Goal: Transaction & Acquisition: Purchase product/service

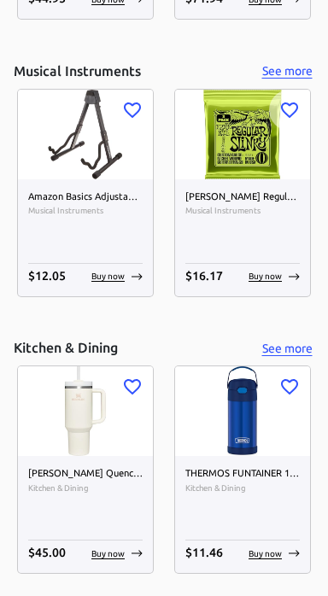
scroll to position [5127, 0]
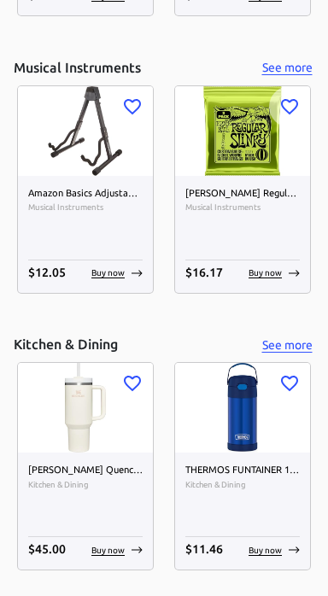
click at [84, 141] on img at bounding box center [85, 131] width 135 height 90
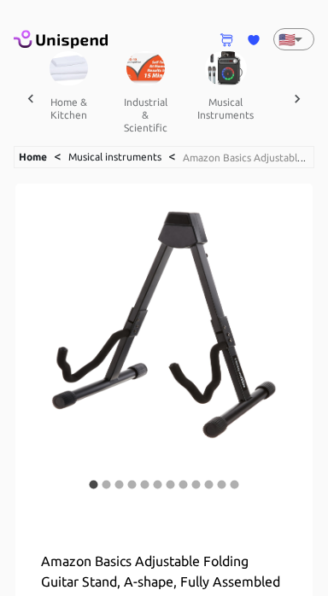
scroll to position [0, 1370]
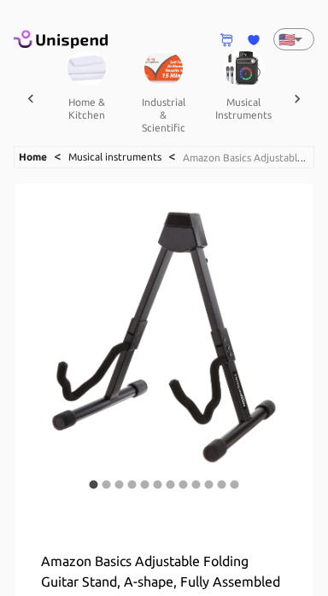
click at [297, 92] on icon at bounding box center [296, 98] width 17 height 17
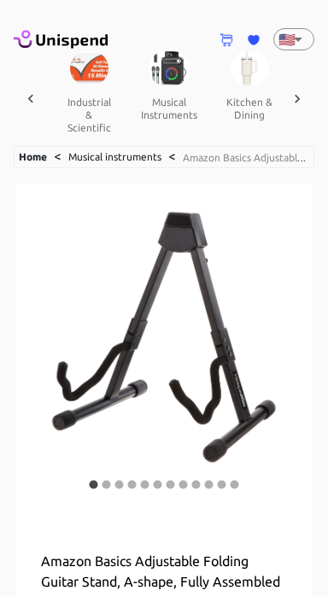
scroll to position [0, 1548]
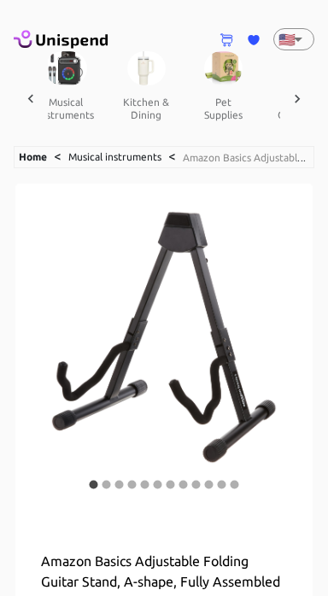
click at [306, 91] on div at bounding box center [297, 98] width 34 height 95
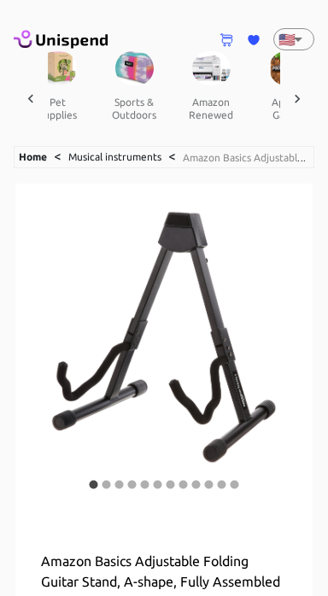
scroll to position [0, 1725]
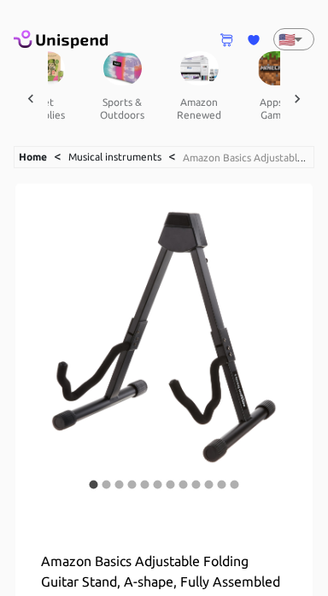
click at [294, 91] on icon at bounding box center [296, 98] width 17 height 17
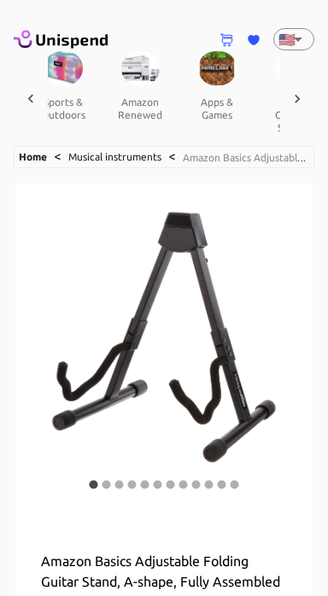
scroll to position [0, 1903]
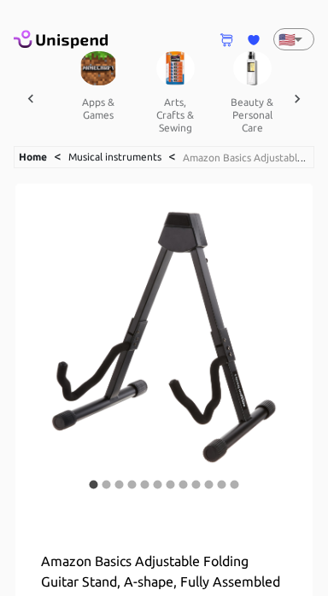
click at [303, 93] on icon at bounding box center [296, 98] width 17 height 17
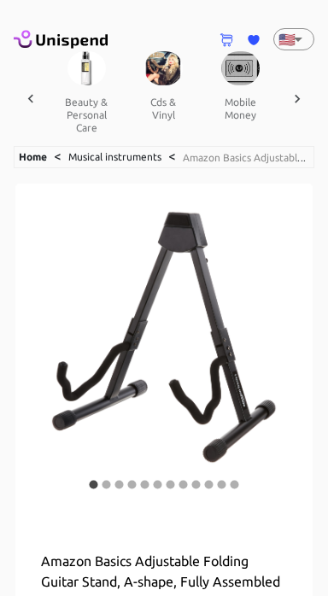
scroll to position [0, 2080]
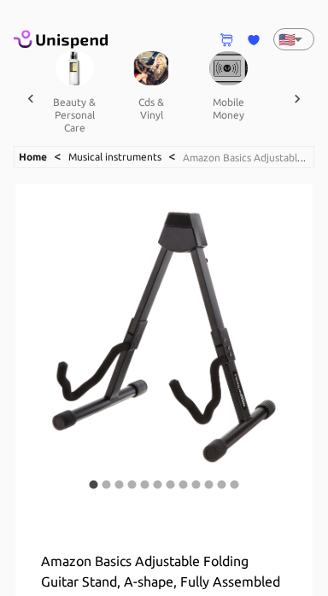
click at [70, 111] on button "beauty & personal care" at bounding box center [74, 114] width 77 height 59
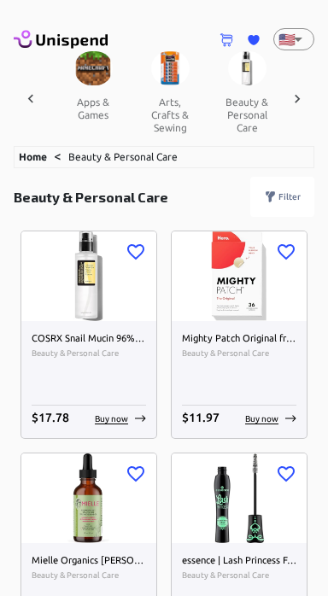
click at [303, 96] on icon at bounding box center [296, 98] width 17 height 17
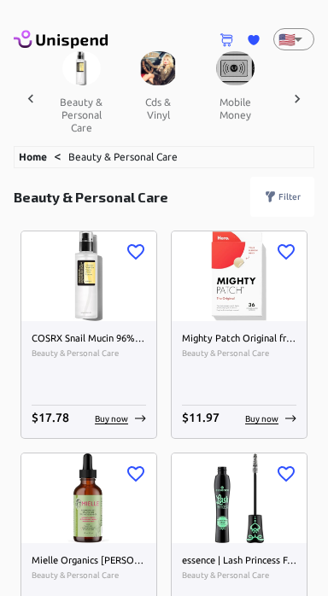
scroll to position [0, 2085]
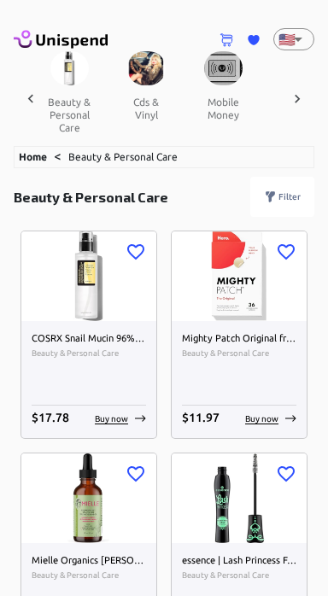
click at [307, 99] on div at bounding box center [297, 98] width 34 height 95
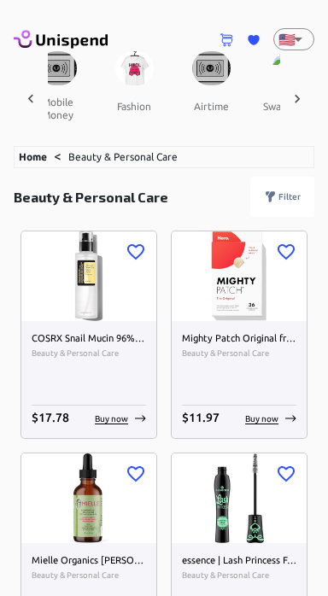
scroll to position [0, 2263]
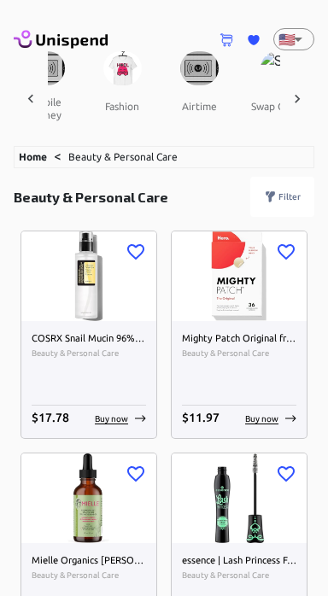
click at [306, 91] on div at bounding box center [297, 98] width 34 height 95
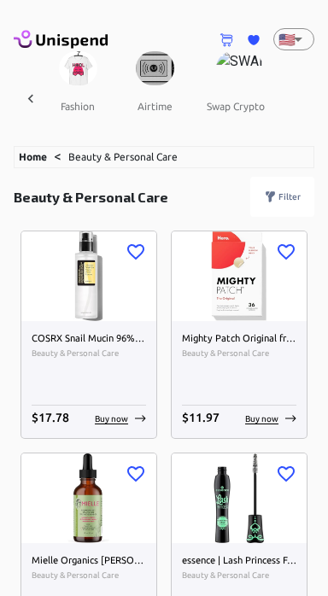
click at [24, 88] on div at bounding box center [31, 98] width 34 height 95
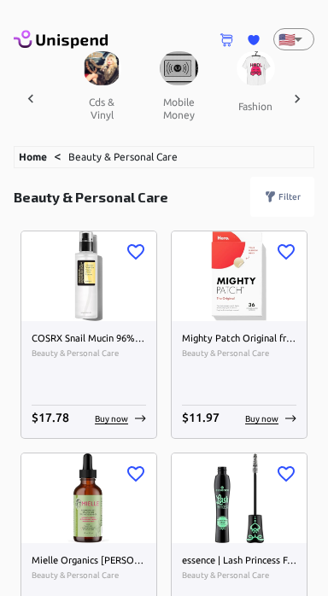
click at [29, 92] on icon at bounding box center [30, 98] width 17 height 17
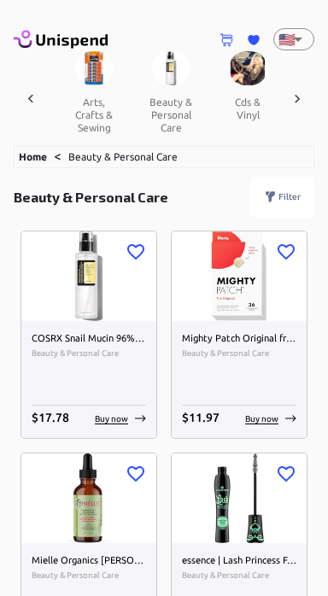
scroll to position [0, 1952]
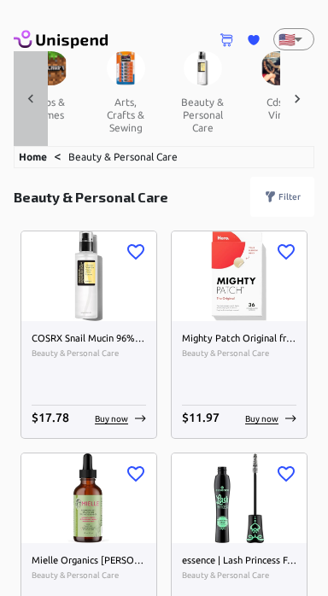
click at [20, 106] on div at bounding box center [31, 98] width 34 height 95
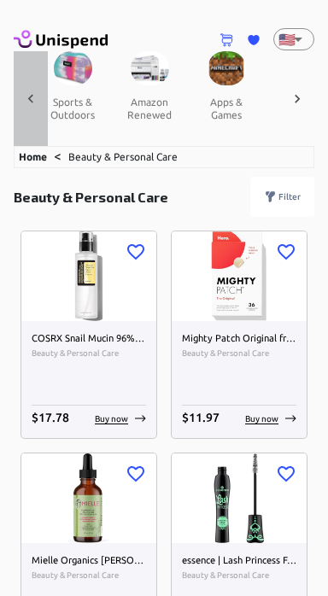
click at [19, 102] on div at bounding box center [31, 98] width 34 height 95
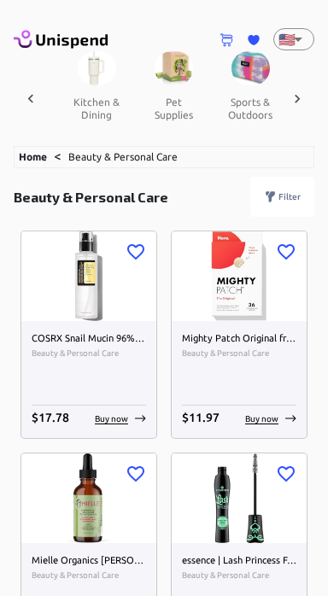
click at [15, 92] on div at bounding box center [31, 98] width 34 height 95
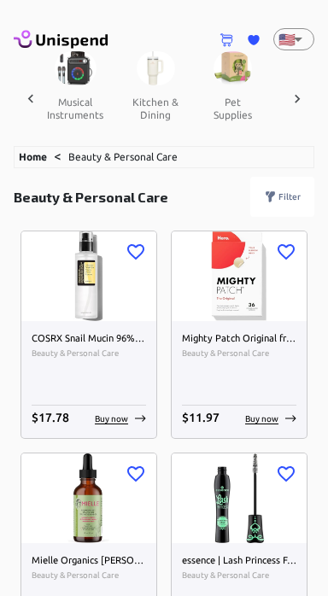
scroll to position [0, 1420]
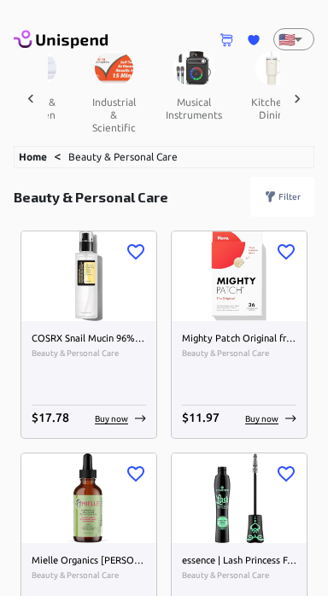
click at [14, 89] on div at bounding box center [31, 98] width 34 height 95
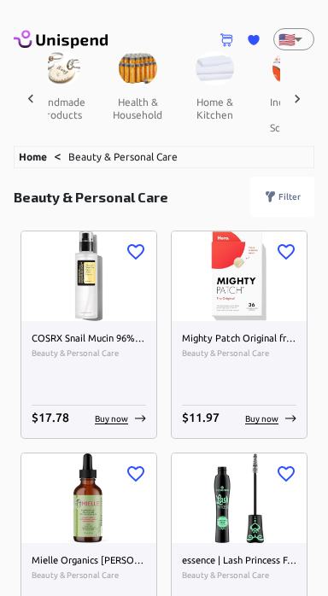
scroll to position [0, 1242]
click at [120, 107] on button "health & household" at bounding box center [137, 108] width 77 height 46
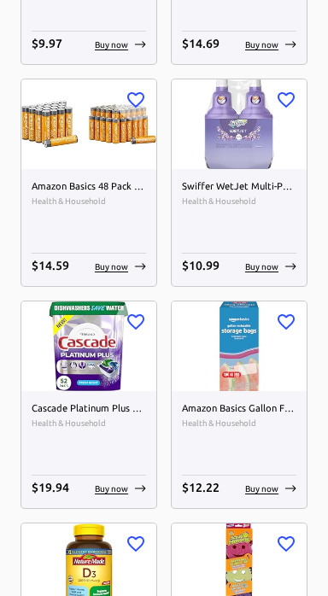
scroll to position [10832, 0]
